Goal: Transaction & Acquisition: Download file/media

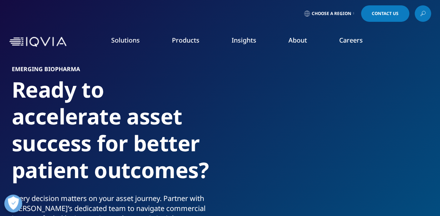
click at [222, 139] on link "READ MORE" at bounding box center [233, 136] width 62 height 6
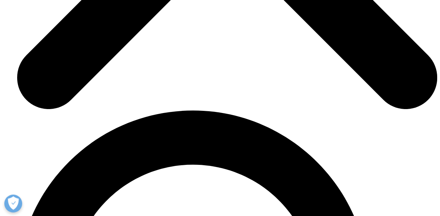
scroll to position [2432, 0]
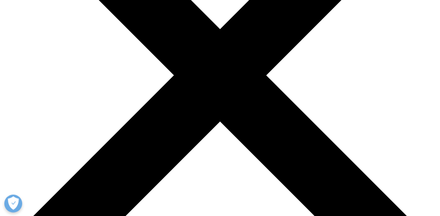
scroll to position [215, 0]
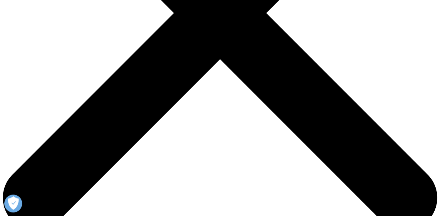
drag, startPoint x: 139, startPoint y: 145, endPoint x: 201, endPoint y: 144, distance: 62.6
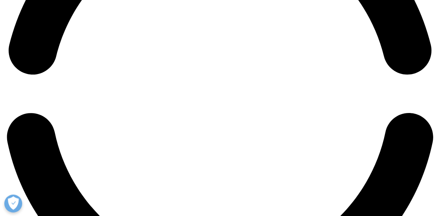
scroll to position [1073, 0]
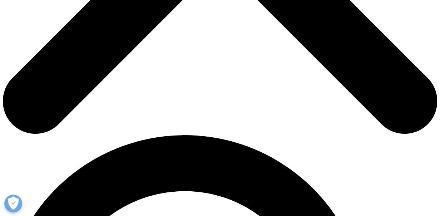
scroll to position [322, 0]
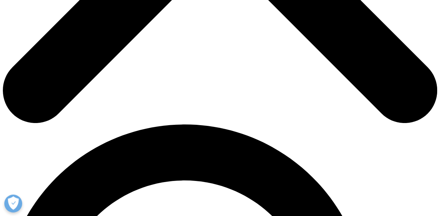
drag, startPoint x: 115, startPoint y: 103, endPoint x: 117, endPoint y: 99, distance: 4.2
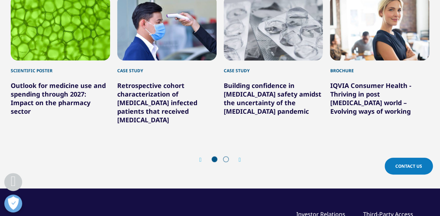
scroll to position [393, 0]
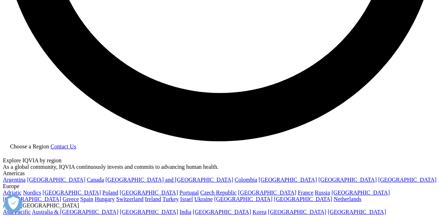
scroll to position [1109, 0]
